Goal: Complete application form: Complete application form

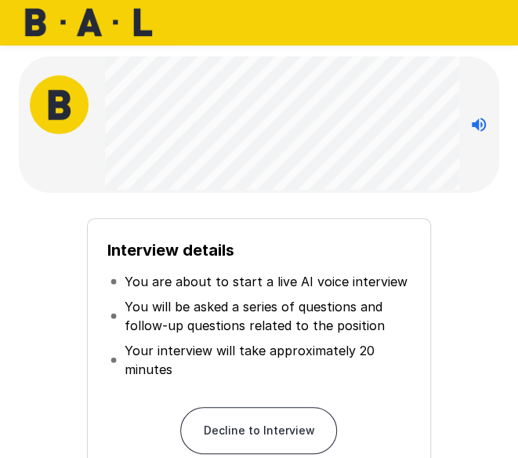
scroll to position [206, 0]
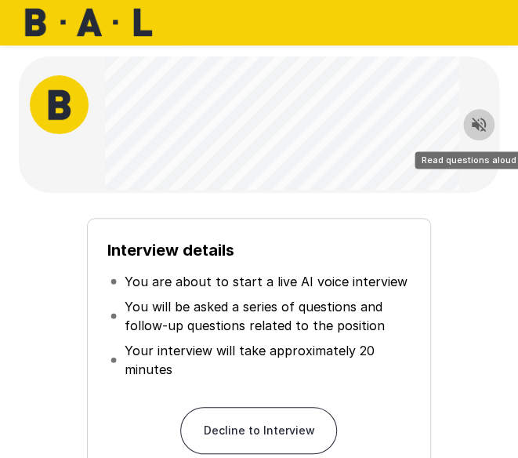
click at [479, 110] on button "Read questions aloud" at bounding box center [478, 124] width 31 height 31
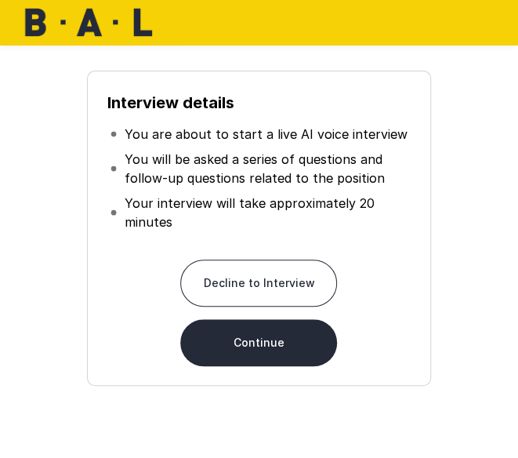
scroll to position [140, 0]
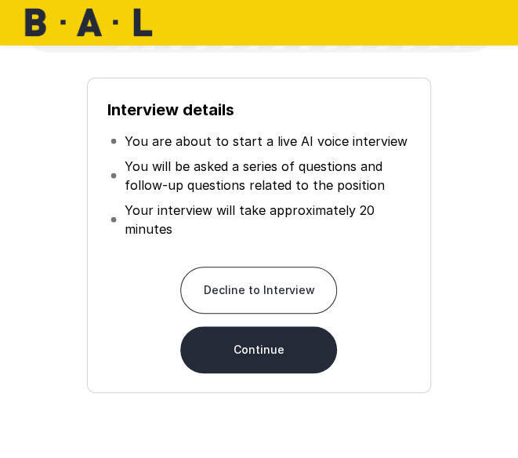
click at [467, 255] on div "Interview details You are about to start a live AI voice interview You will be …" at bounding box center [259, 229] width 468 height 328
click at [457, 199] on div "Interview details You are about to start a live AI voice interview You will be …" at bounding box center [259, 229] width 468 height 328
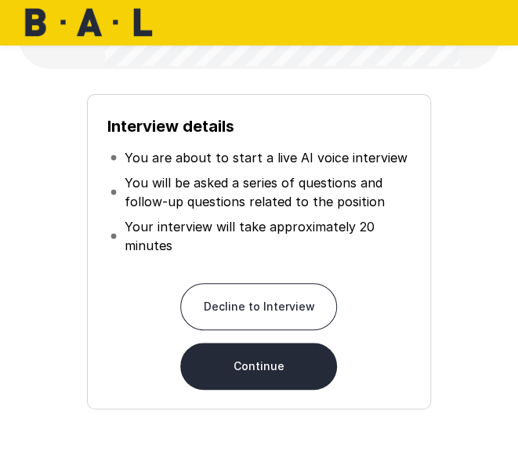
scroll to position [0, 0]
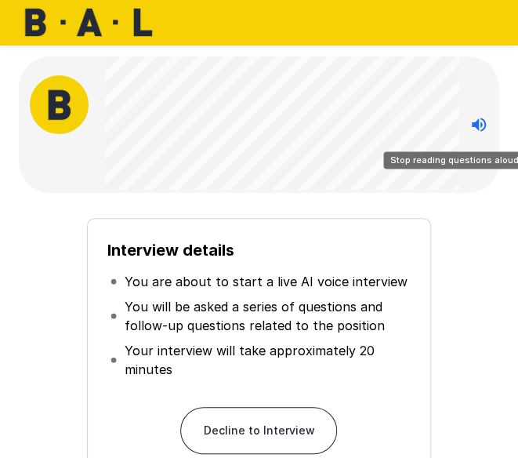
click at [474, 120] on icon "Stop reading questions aloud" at bounding box center [479, 124] width 19 height 19
click at [474, 120] on icon "Read questions aloud" at bounding box center [479, 125] width 14 height 14
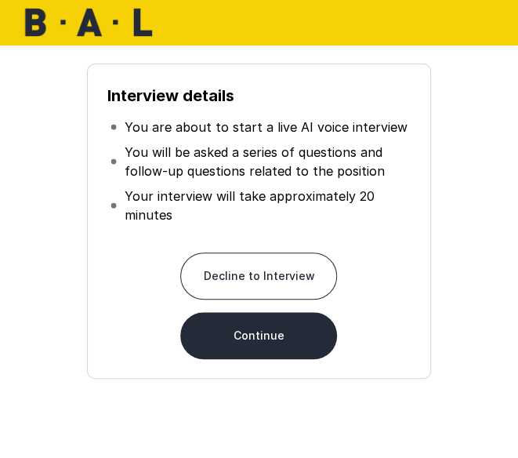
scroll to position [154, 0]
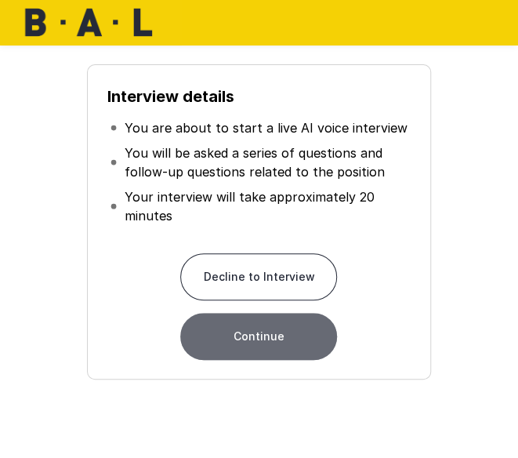
click at [318, 333] on button "Continue" at bounding box center [258, 336] width 157 height 47
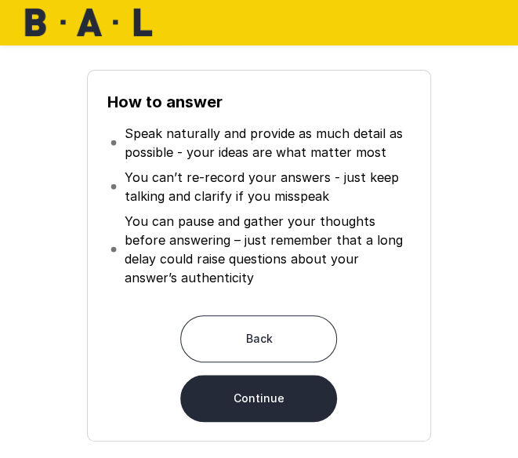
scroll to position [147, 0]
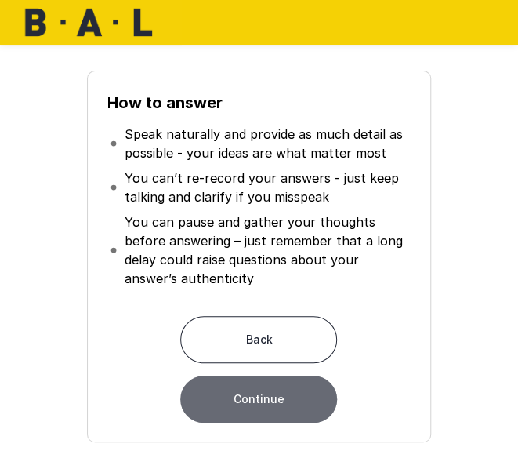
click at [299, 399] on button "Continue" at bounding box center [258, 399] width 157 height 47
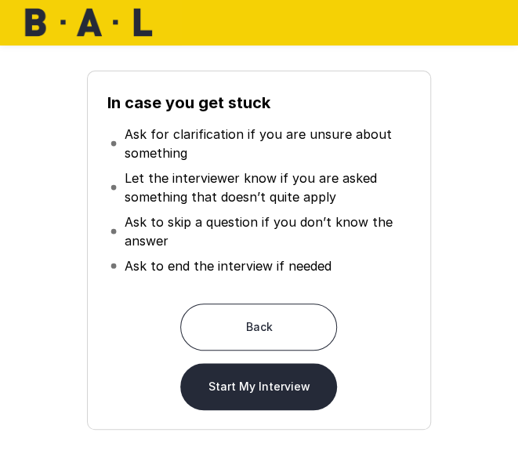
scroll to position [150, 0]
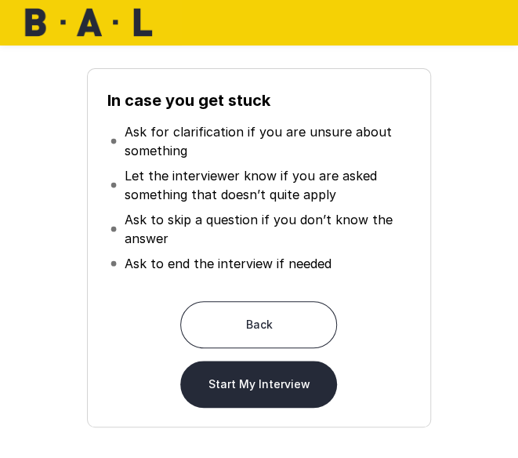
click at [311, 391] on button "Start My Interview" at bounding box center [258, 384] width 157 height 47
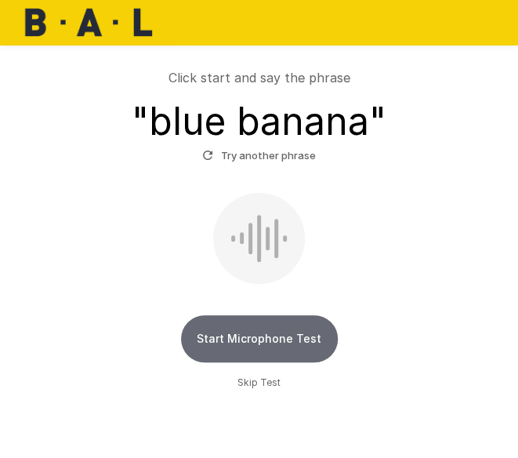
click at [247, 335] on button "Start Microphone Test" at bounding box center [259, 338] width 157 height 47
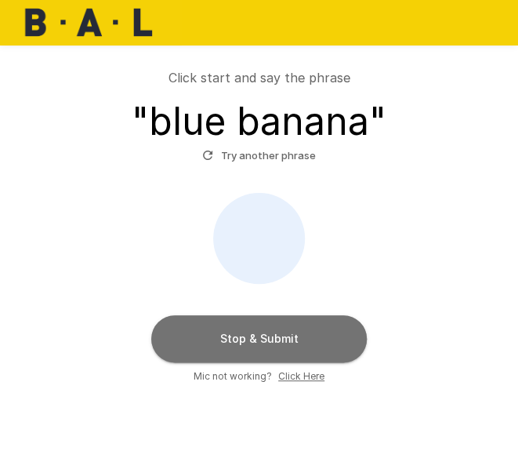
click at [309, 332] on button "Stop & Submit" at bounding box center [259, 338] width 216 height 47
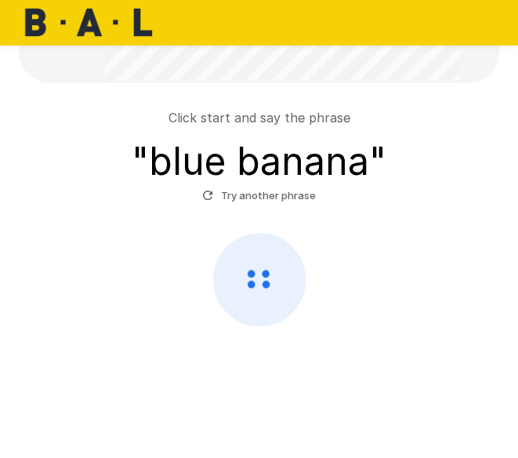
scroll to position [109, 0]
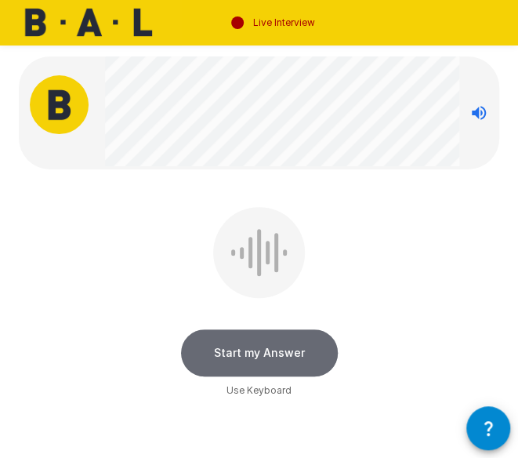
click at [310, 333] on button "Start my Answer" at bounding box center [259, 352] width 157 height 47
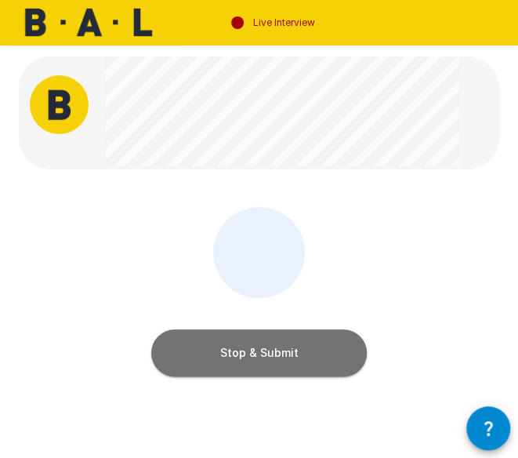
click at [309, 340] on button "Stop & Submit" at bounding box center [259, 352] width 216 height 47
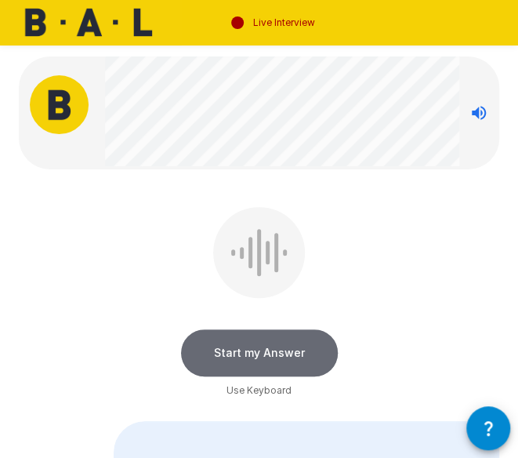
click at [292, 349] on button "Start my Answer" at bounding box center [259, 352] width 157 height 47
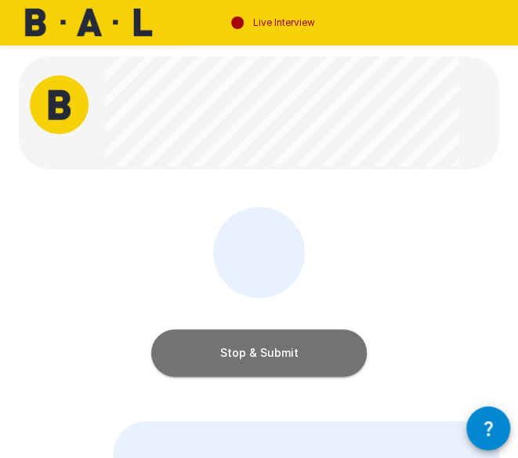
click at [301, 352] on button "Stop & Submit" at bounding box center [259, 352] width 216 height 47
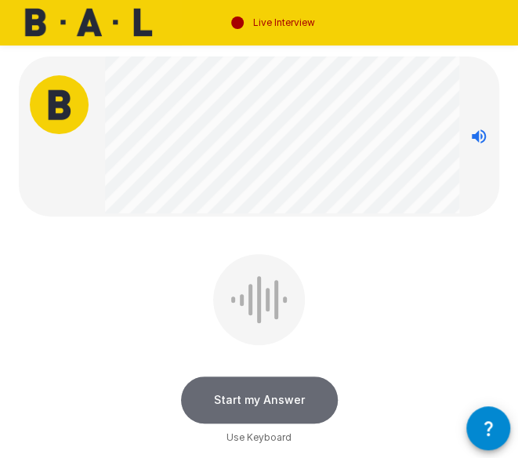
click at [315, 399] on button "Start my Answer" at bounding box center [259, 399] width 157 height 47
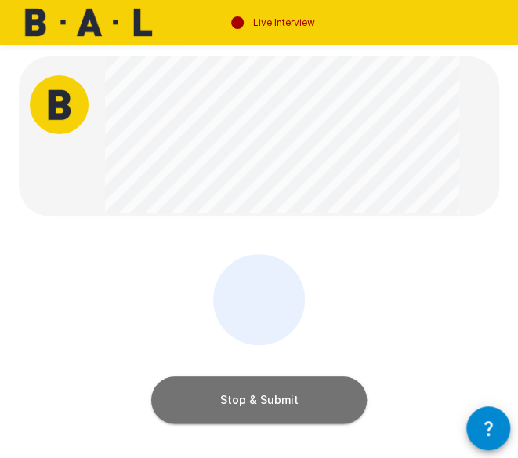
click at [284, 391] on button "Stop & Submit" at bounding box center [259, 399] width 216 height 47
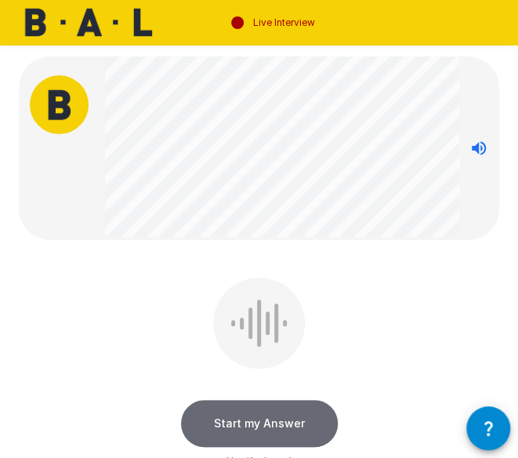
click at [296, 419] on button "Start my Answer" at bounding box center [259, 423] width 157 height 47
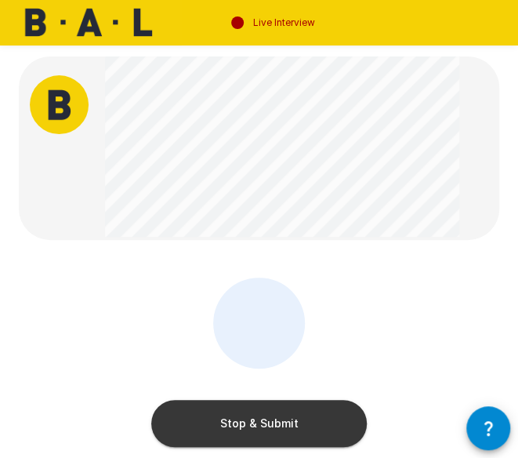
click at [239, 419] on button "Stop & Submit" at bounding box center [259, 423] width 216 height 47
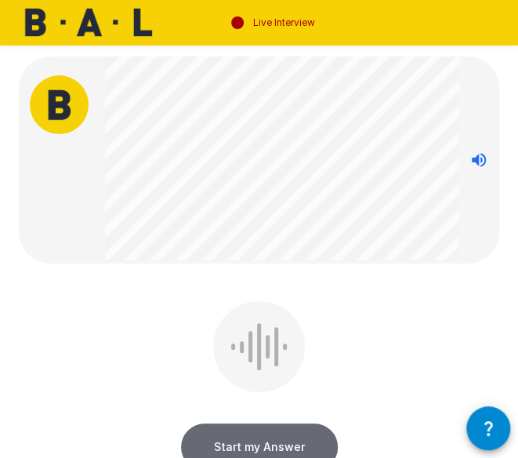
click at [297, 437] on button "Start my Answer" at bounding box center [259, 446] width 157 height 47
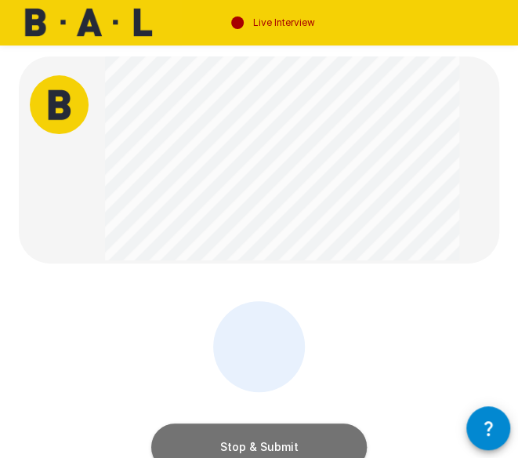
click at [300, 431] on button "Stop & Submit" at bounding box center [259, 446] width 216 height 47
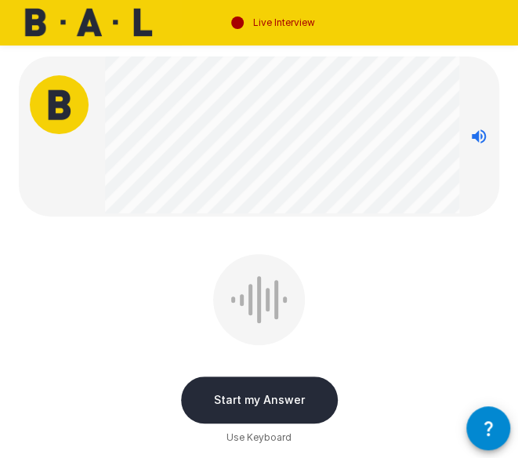
click at [485, 436] on icon "button" at bounding box center [488, 428] width 19 height 19
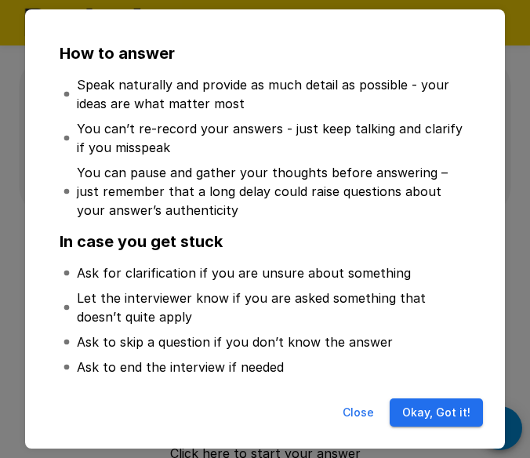
click at [434, 416] on button "Okay, Got it!" at bounding box center [436, 412] width 93 height 29
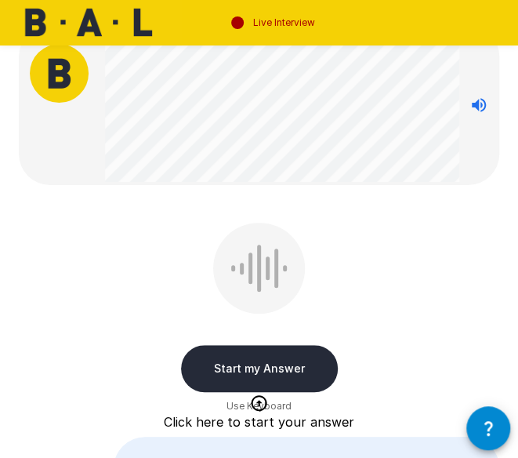
scroll to position [31, 0]
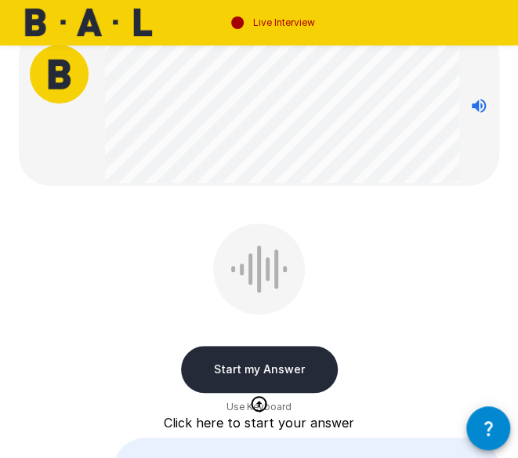
click at [279, 375] on button "Start my Answer" at bounding box center [259, 369] width 157 height 47
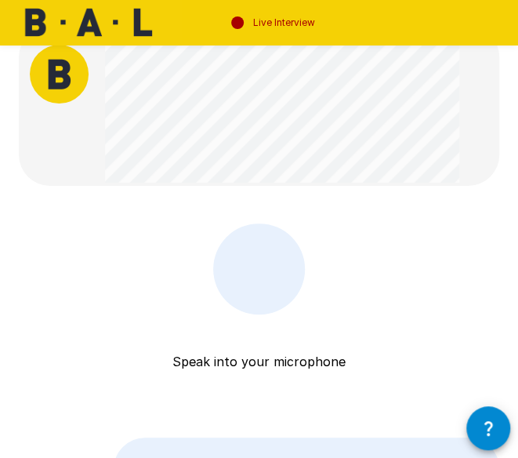
scroll to position [0, 0]
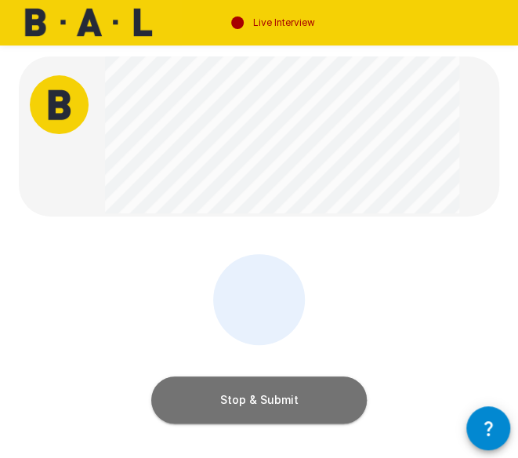
click at [310, 401] on button "Stop & Submit" at bounding box center [259, 399] width 216 height 47
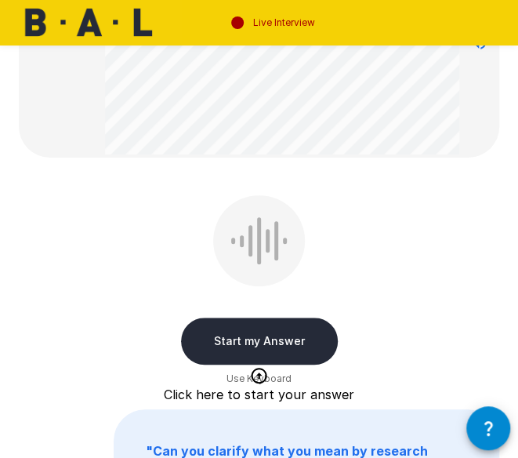
scroll to position [130, 0]
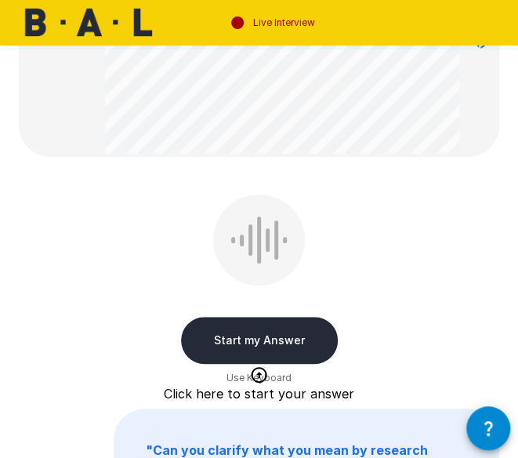
click at [291, 326] on button "Start my Answer" at bounding box center [259, 340] width 157 height 47
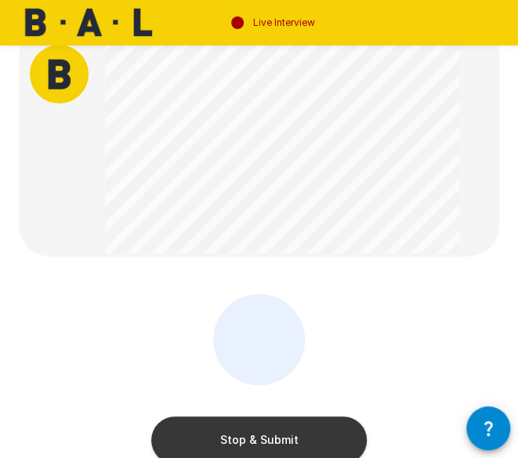
scroll to position [28, 0]
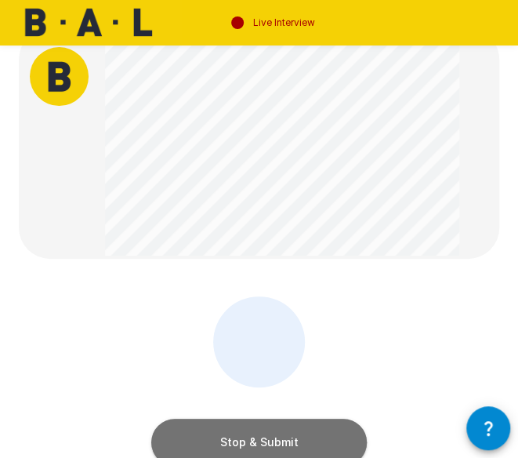
click at [295, 436] on button "Stop & Submit" at bounding box center [259, 442] width 216 height 47
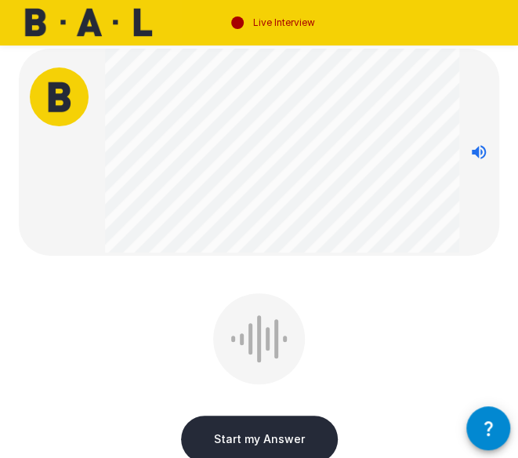
scroll to position [7, 0]
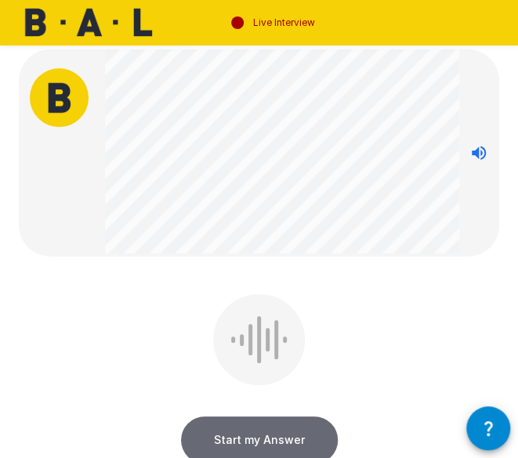
click at [314, 430] on button "Start my Answer" at bounding box center [259, 439] width 157 height 47
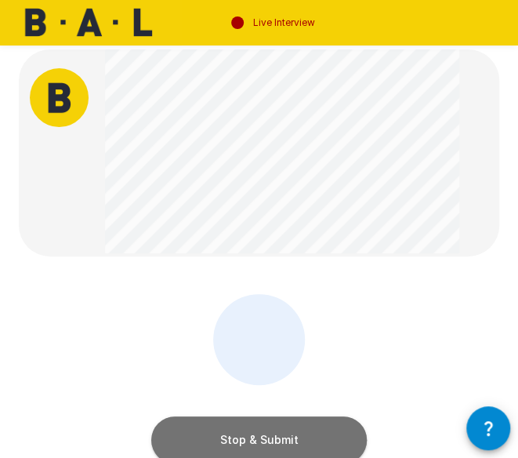
click at [312, 441] on button "Stop & Submit" at bounding box center [259, 439] width 216 height 47
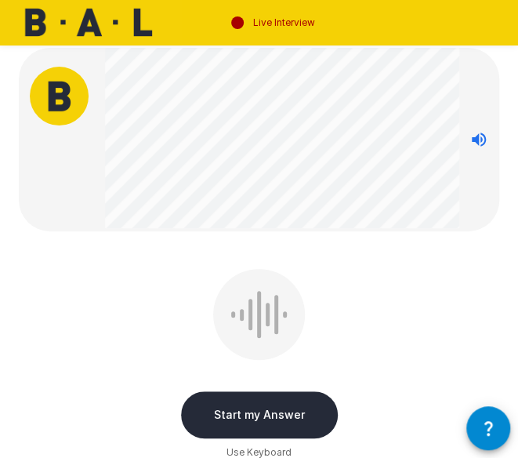
scroll to position [11, 0]
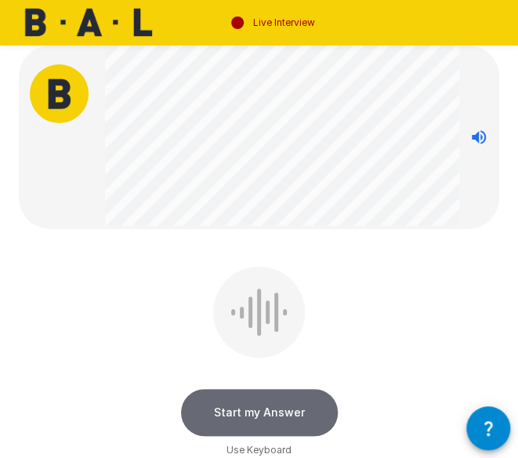
click at [293, 401] on button "Start my Answer" at bounding box center [259, 412] width 157 height 47
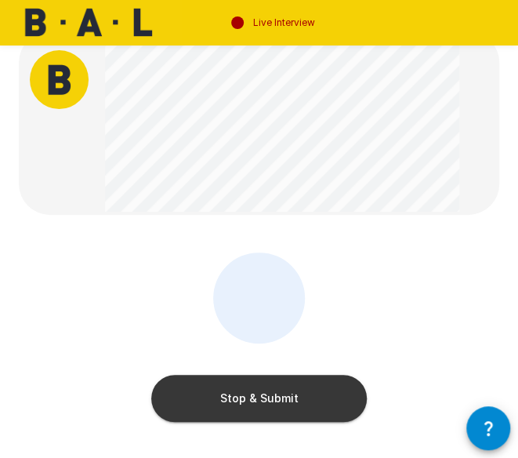
scroll to position [13, 0]
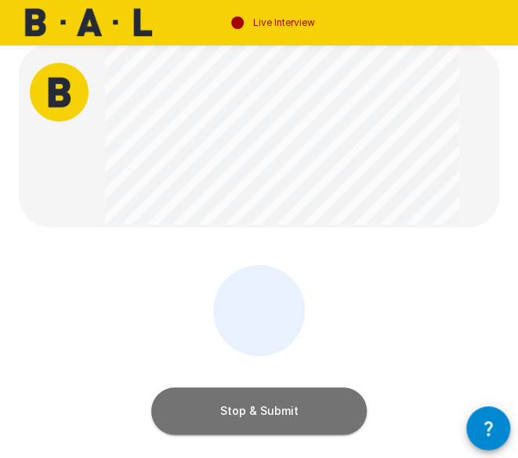
click at [323, 403] on button "Stop & Submit" at bounding box center [259, 410] width 216 height 47
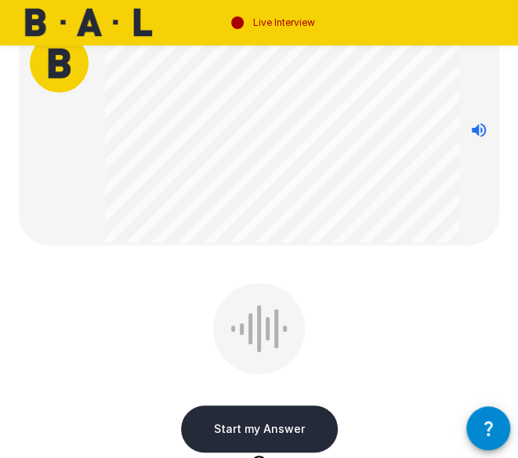
scroll to position [43, 0]
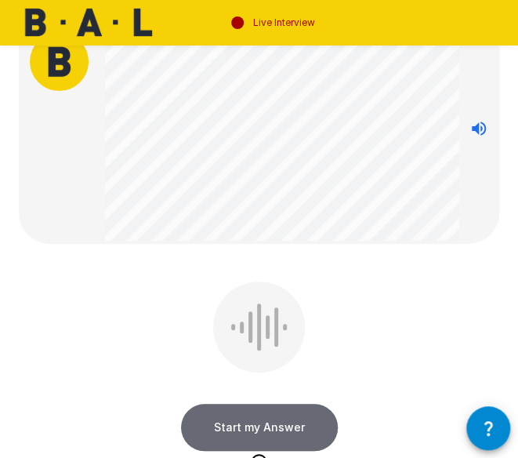
click at [301, 427] on button "Start my Answer" at bounding box center [259, 427] width 157 height 47
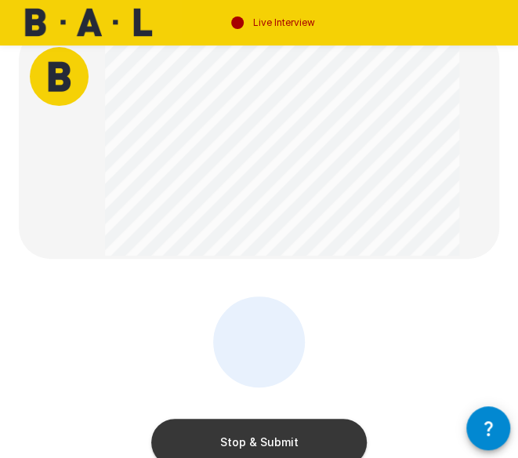
scroll to position [48, 0]
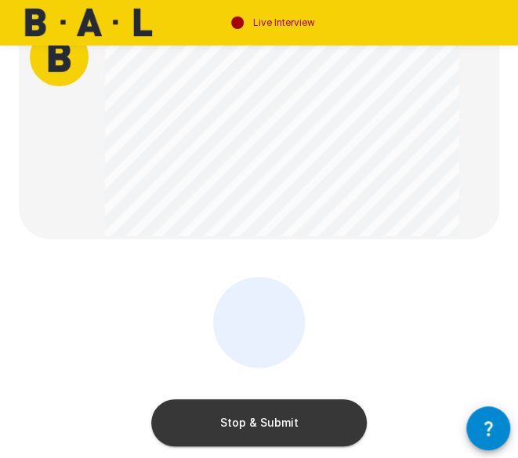
click at [343, 416] on button "Stop & Submit" at bounding box center [259, 422] width 216 height 47
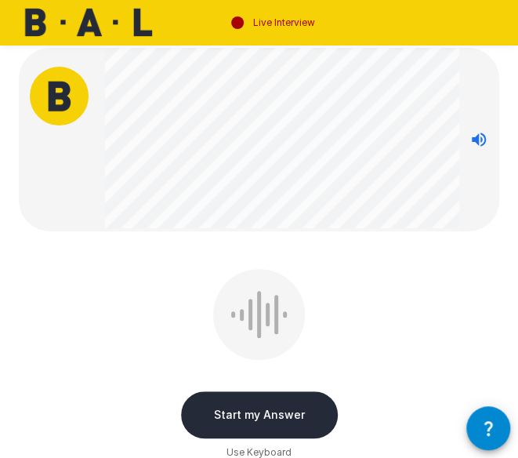
scroll to position [0, 0]
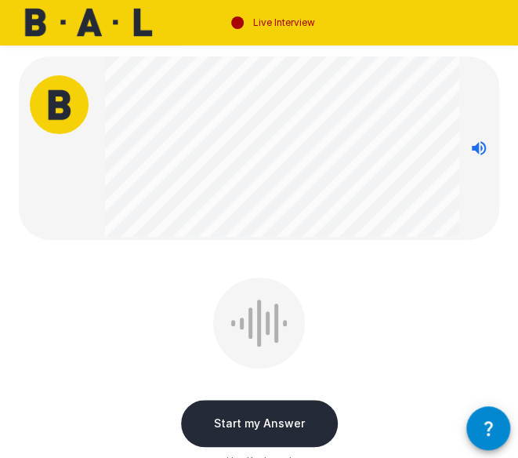
click at [295, 426] on button "Start my Answer" at bounding box center [259, 423] width 157 height 47
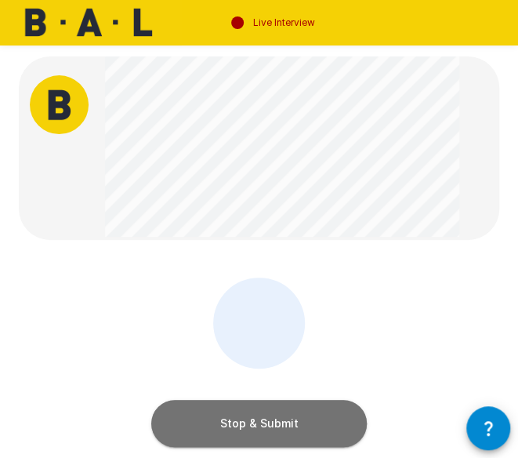
click at [276, 427] on button "Stop & Submit" at bounding box center [259, 423] width 216 height 47
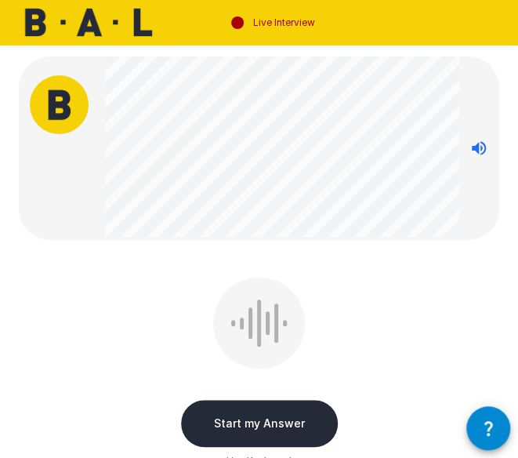
click at [300, 428] on button "Start my Answer" at bounding box center [259, 423] width 157 height 47
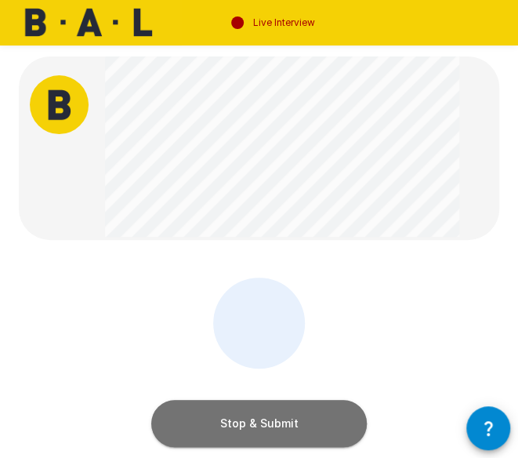
click at [308, 408] on button "Stop & Submit" at bounding box center [259, 423] width 216 height 47
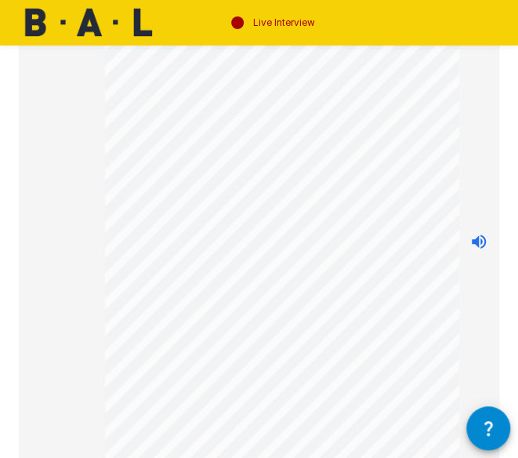
scroll to position [343, 0]
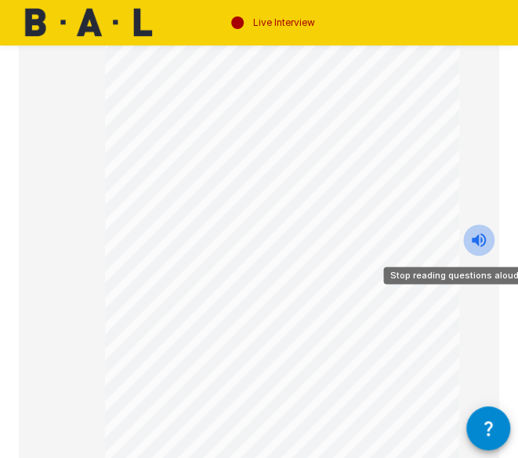
click at [475, 238] on icon "Stop reading questions aloud" at bounding box center [479, 240] width 14 height 14
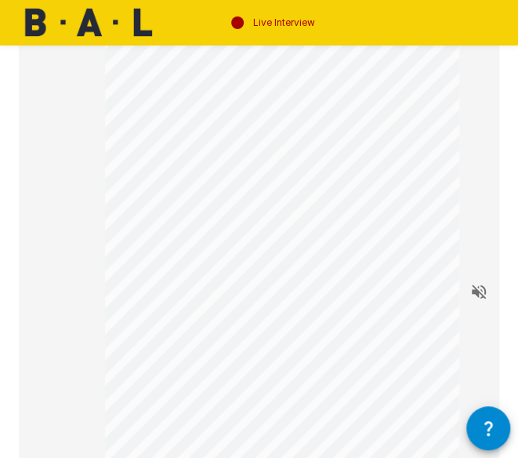
scroll to position [311, 0]
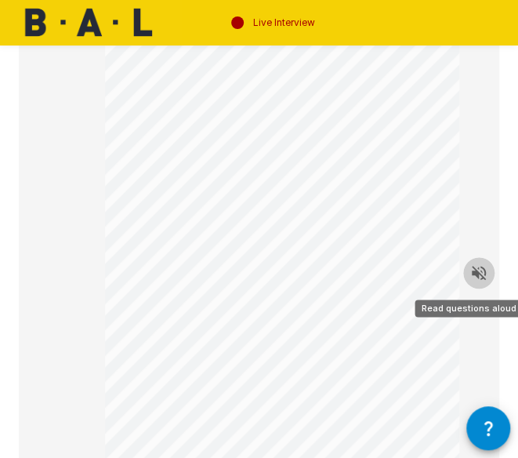
click at [480, 263] on button "Read questions aloud" at bounding box center [478, 272] width 31 height 31
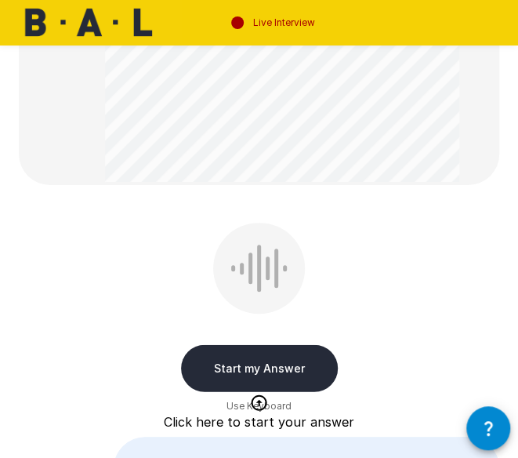
scroll to position [931, 0]
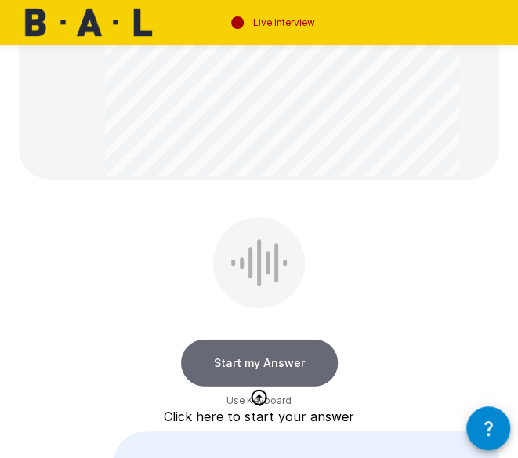
click at [298, 362] on button "Start my Answer" at bounding box center [259, 363] width 157 height 47
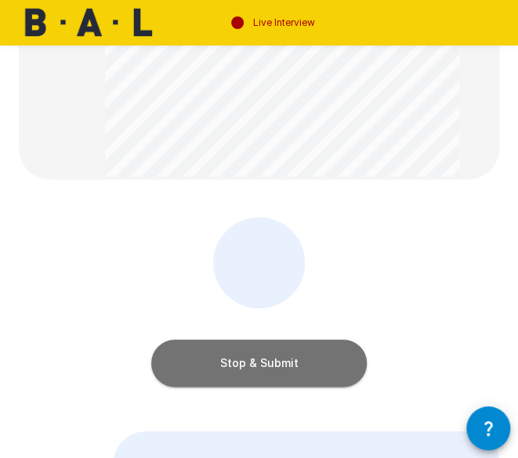
click at [231, 355] on button "Stop & Submit" at bounding box center [259, 363] width 216 height 47
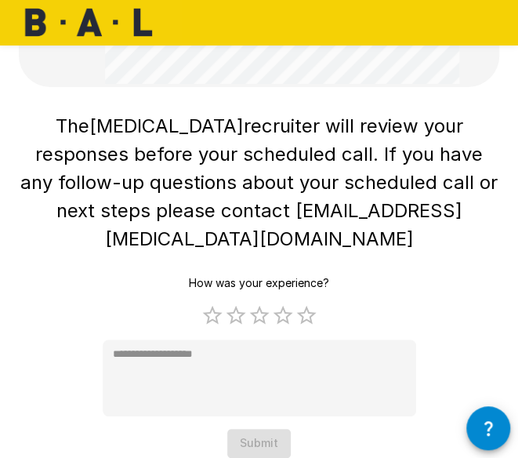
scroll to position [77, 0]
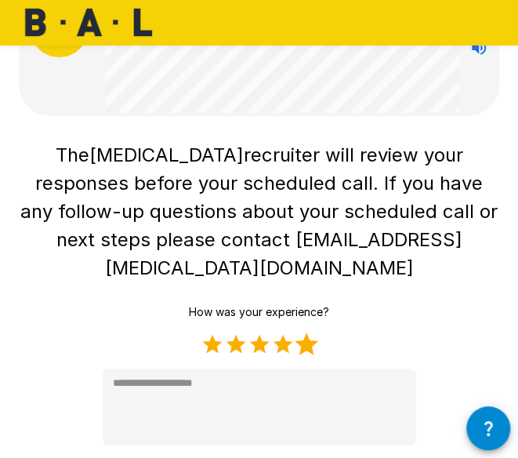
click at [311, 332] on label "5 Stars" at bounding box center [307, 344] width 24 height 24
type textarea "*"
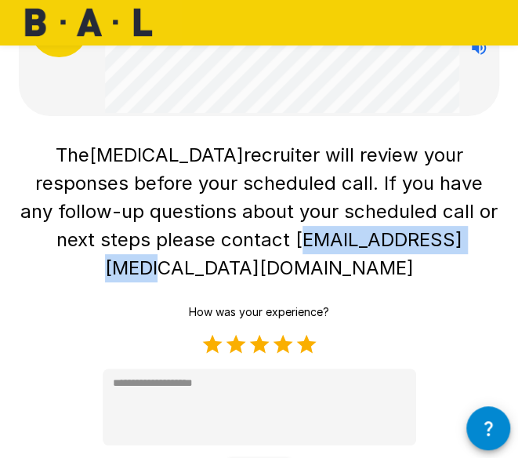
drag, startPoint x: 231, startPoint y: 241, endPoint x: 437, endPoint y: 265, distance: 207.7
click at [437, 265] on div "The [MEDICAL_DATA] recruiter will review your responses before your scheduled c…" at bounding box center [259, 311] width 481 height 352
copy span "[EMAIL_ADDRESS][MEDICAL_DATA][DOMAIN_NAME]"
click at [452, 253] on h1 "The [MEDICAL_DATA] recruiter will review your responses before your scheduled c…" at bounding box center [259, 211] width 481 height 141
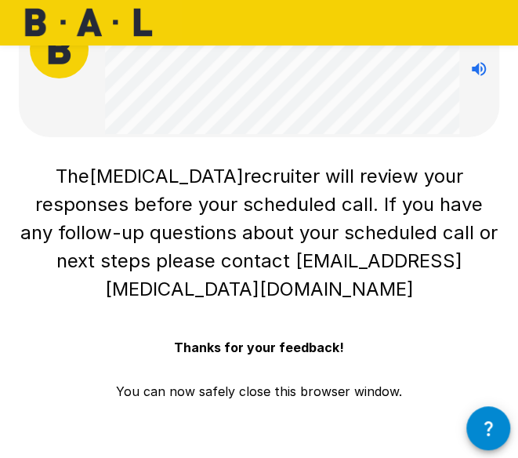
scroll to position [0, 0]
